Goal: Entertainment & Leisure: Consume media (video, audio)

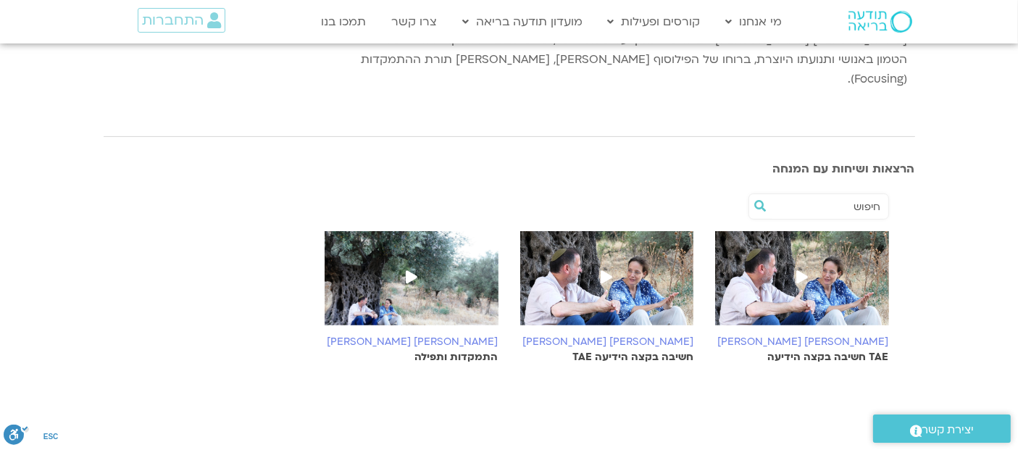
scroll to position [399, 0]
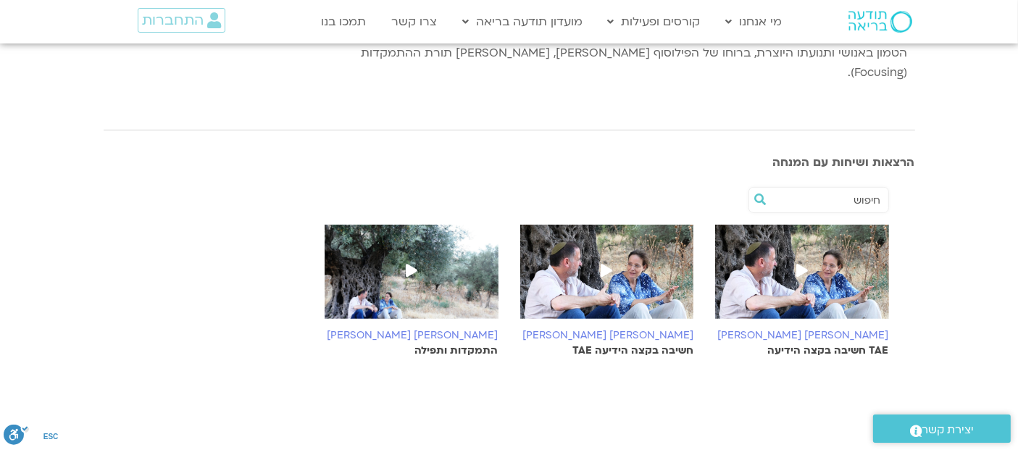
drag, startPoint x: 1030, startPoint y: 92, endPoint x: 1013, endPoint y: 237, distance: 145.9
click at [1013, 237] on html "דלג לתוכן Main Menu מי אנחנו מי אנחנו שאלות נפוצות מנחים ומנחות בתודעה בריאה מה…" at bounding box center [509, 218] width 1018 height 1235
click at [633, 330] on h6 "[PERSON_NAME] [PERSON_NAME]" at bounding box center [607, 336] width 174 height 12
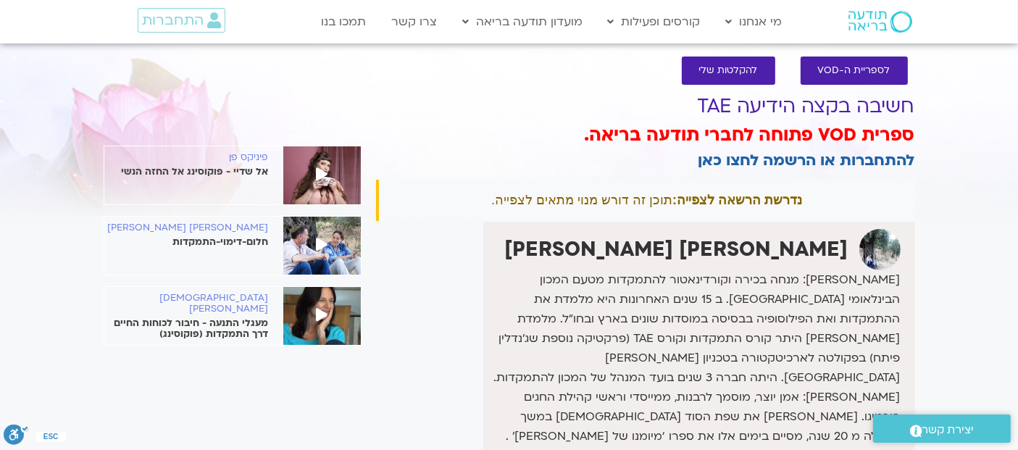
scroll to position [14, 0]
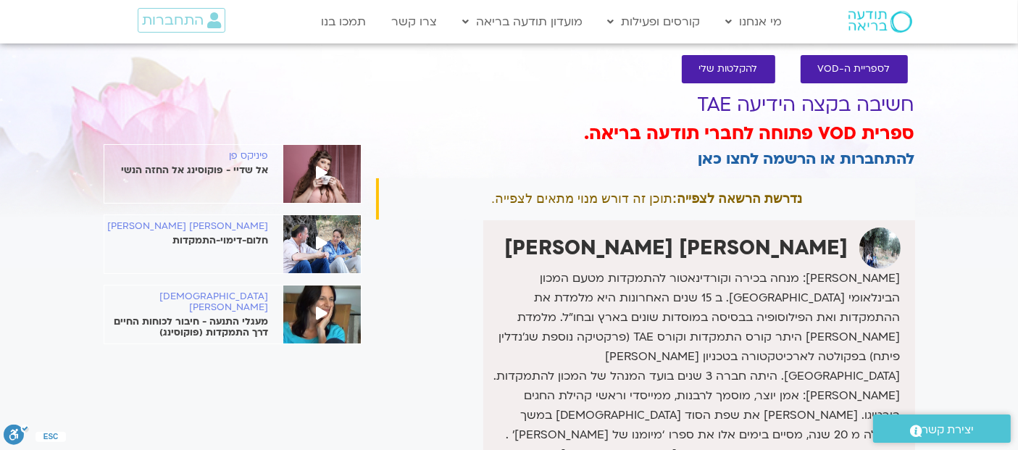
click at [243, 165] on p "אל שדיי - פוקוסינג אל החזה הנשי" at bounding box center [186, 170] width 164 height 11
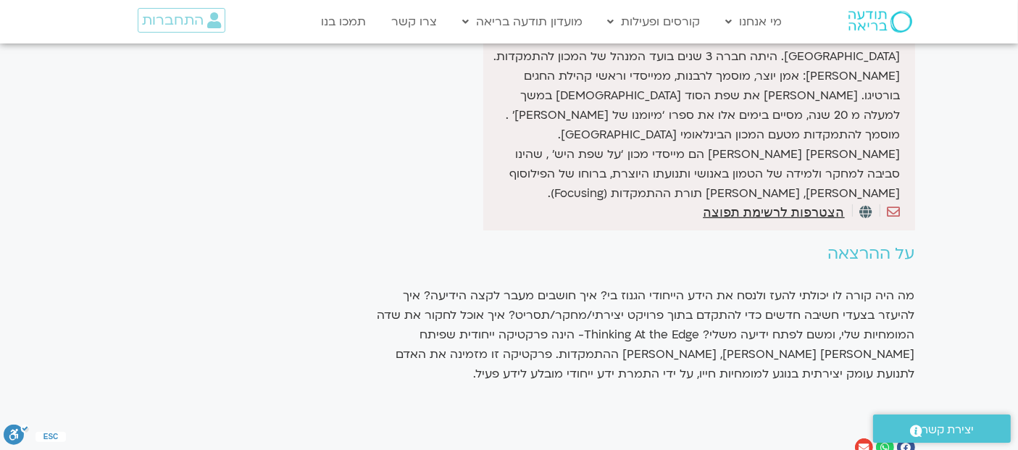
scroll to position [335, 0]
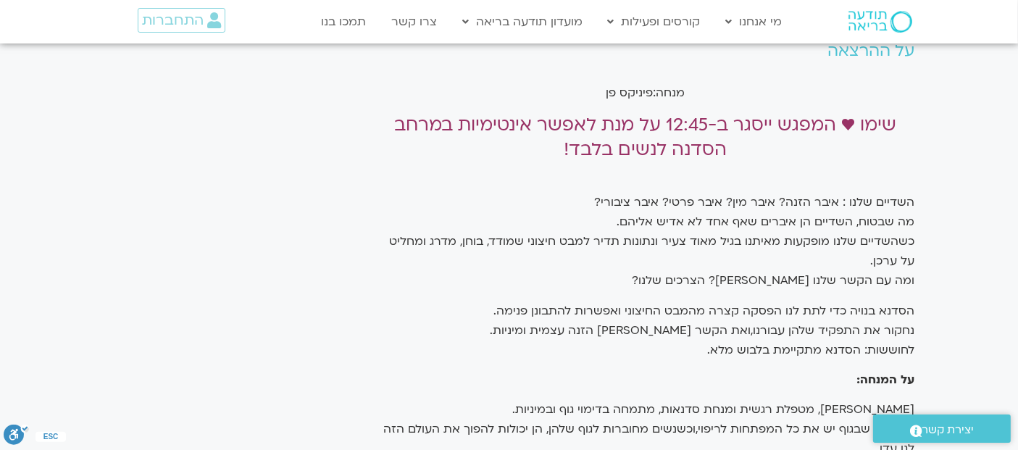
drag, startPoint x: 0, startPoint y: 0, endPoint x: 1021, endPoint y: 223, distance: 1045.0
click at [1017, 223] on html "דלג לתוכן Main Menu מי אנחנו מי אנחנו שאלות נפוצות מנחים ומנחות בתודעה בריאה מה…" at bounding box center [509, 346] width 1018 height 1413
